Goal: Task Accomplishment & Management: Manage account settings

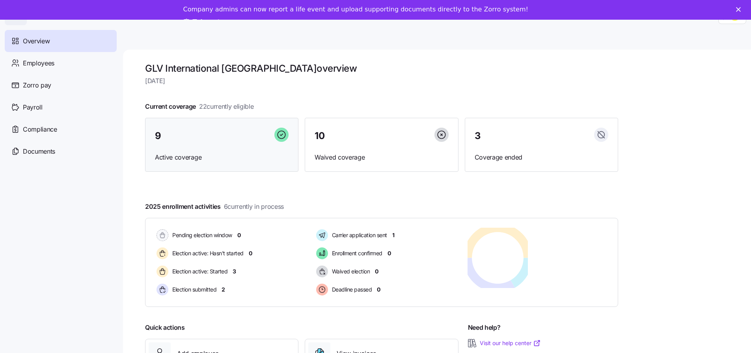
click at [212, 128] on div "9" at bounding box center [222, 136] width 134 height 17
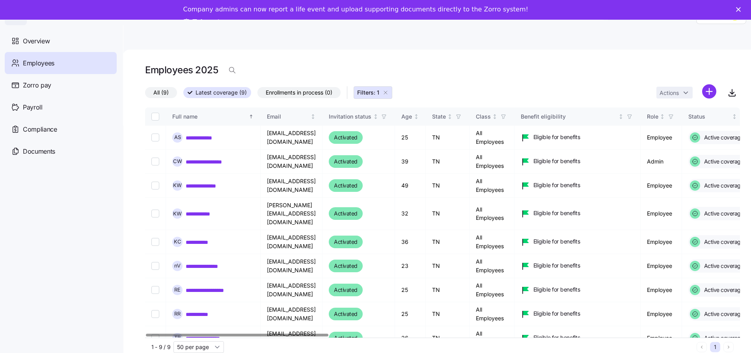
click at [247, 334] on div at bounding box center [237, 335] width 182 height 3
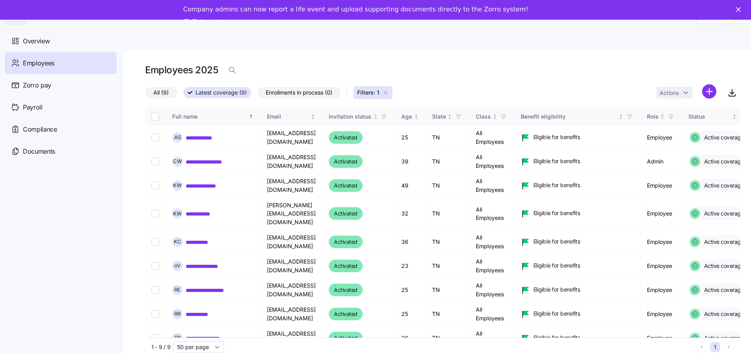
click at [741, 8] on icon "Close" at bounding box center [738, 9] width 5 height 5
